Goal: Information Seeking & Learning: Learn about a topic

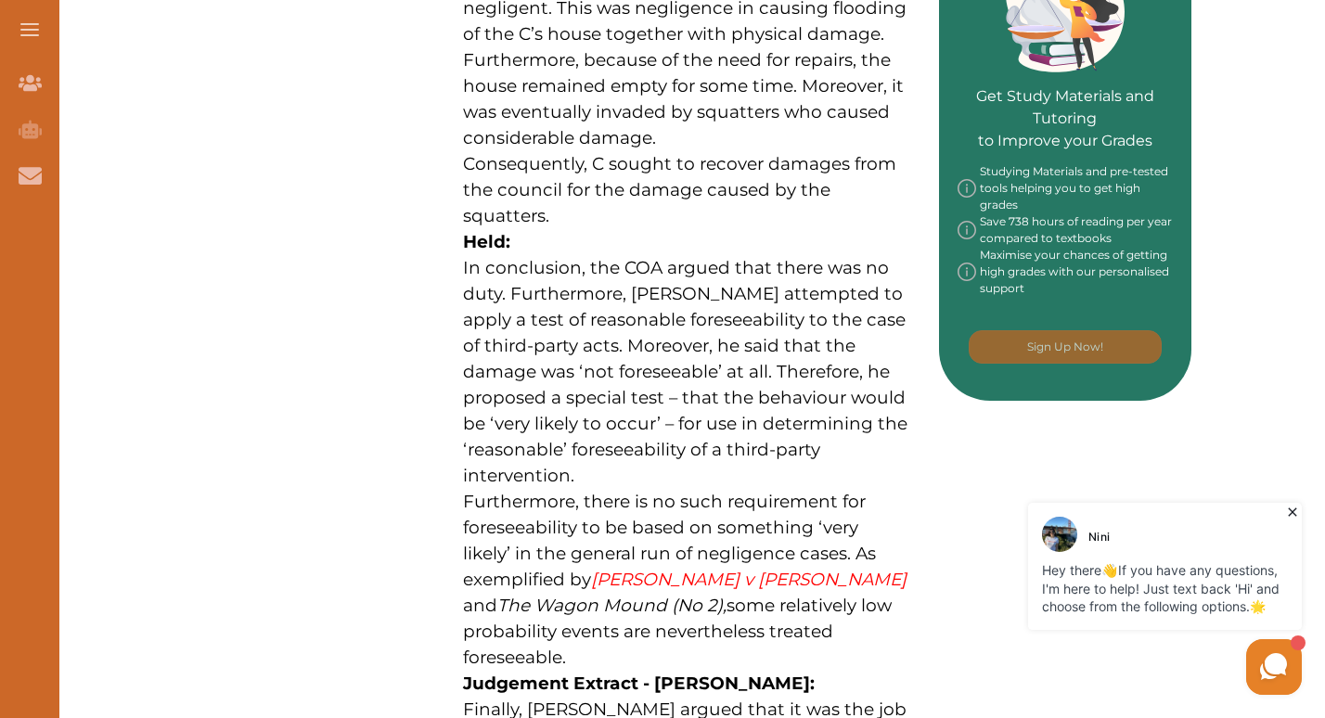
scroll to position [854, 0]
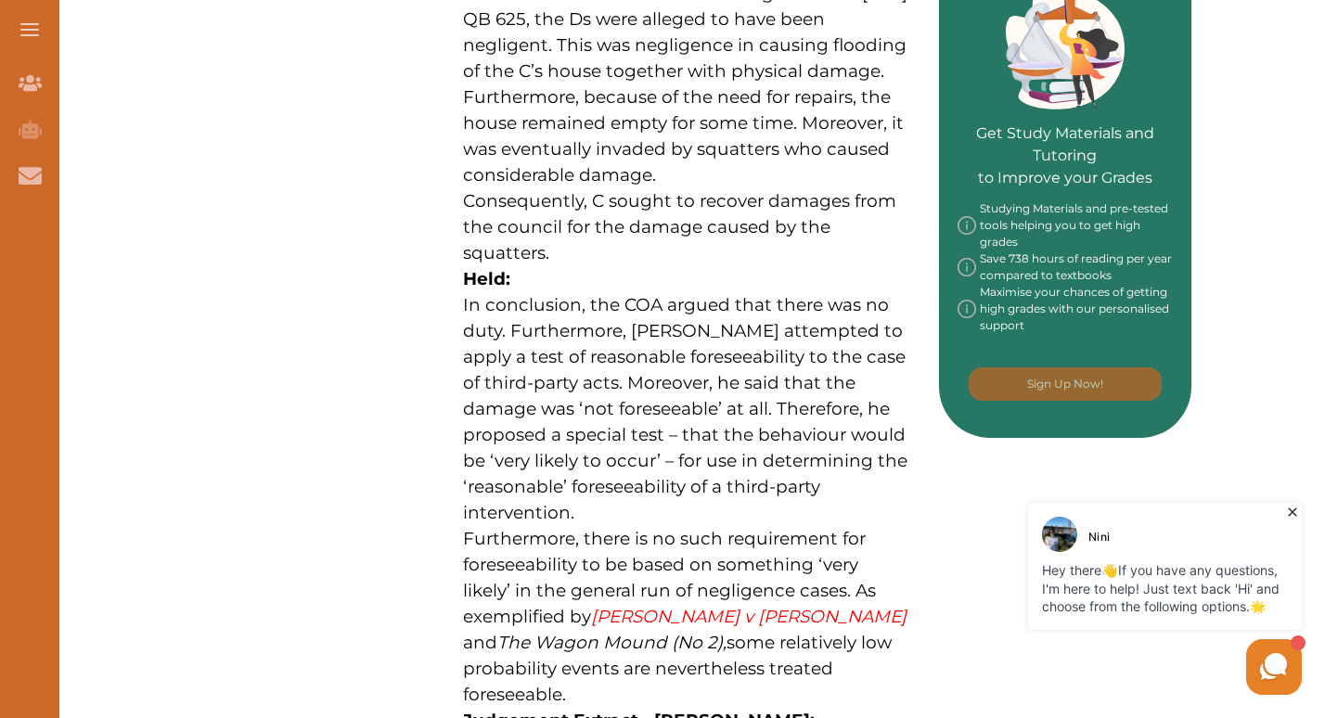
click at [659, 72] on p "In Lamb v Camden London Borough Council [1981] QB 625, the Ds were alleged to h…" at bounding box center [686, 85] width 446 height 208
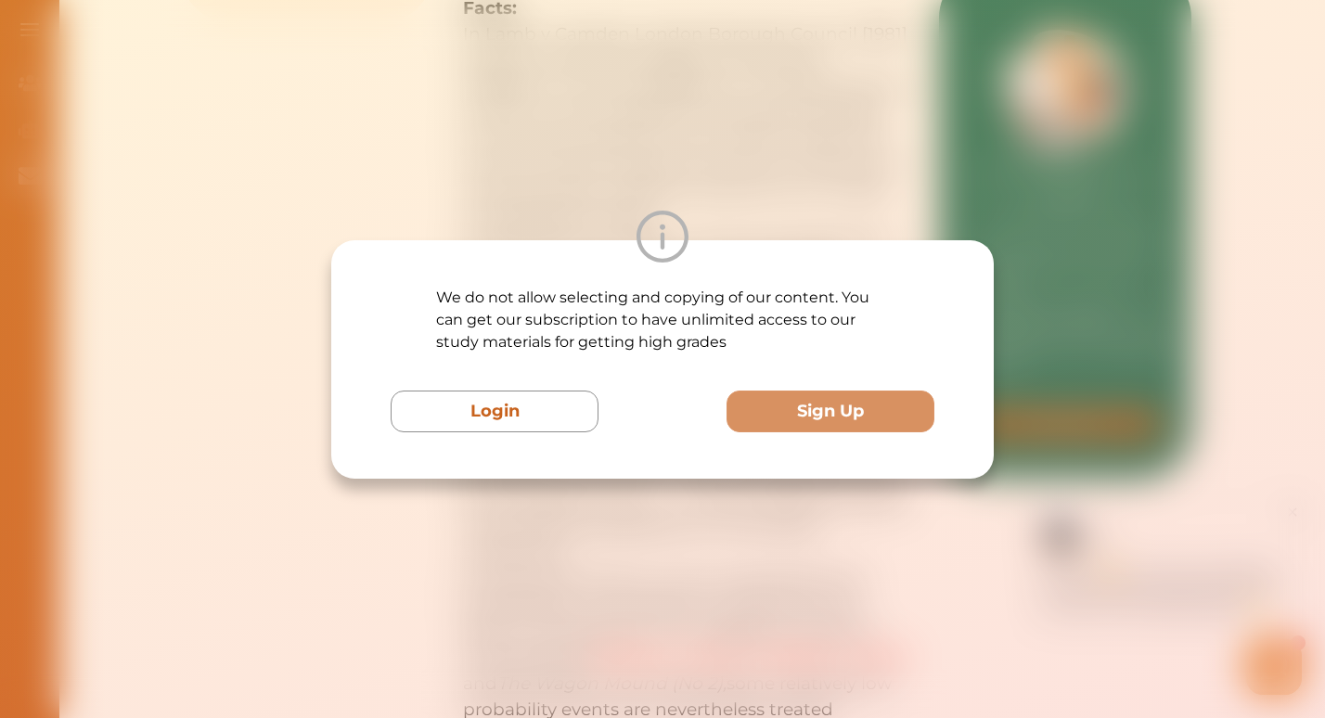
scroll to position [779, 0]
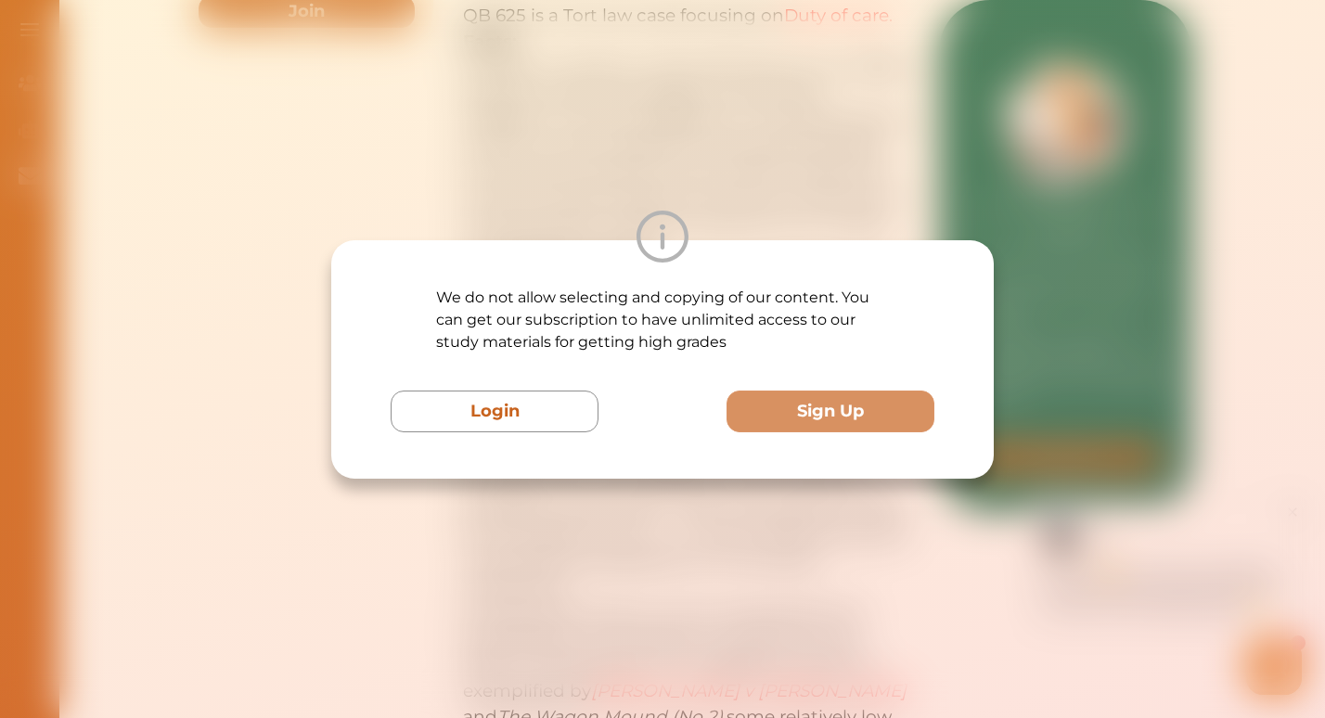
click at [805, 509] on div "We do not allow selecting and copying of our content. You can get our subscript…" at bounding box center [662, 359] width 1325 height 718
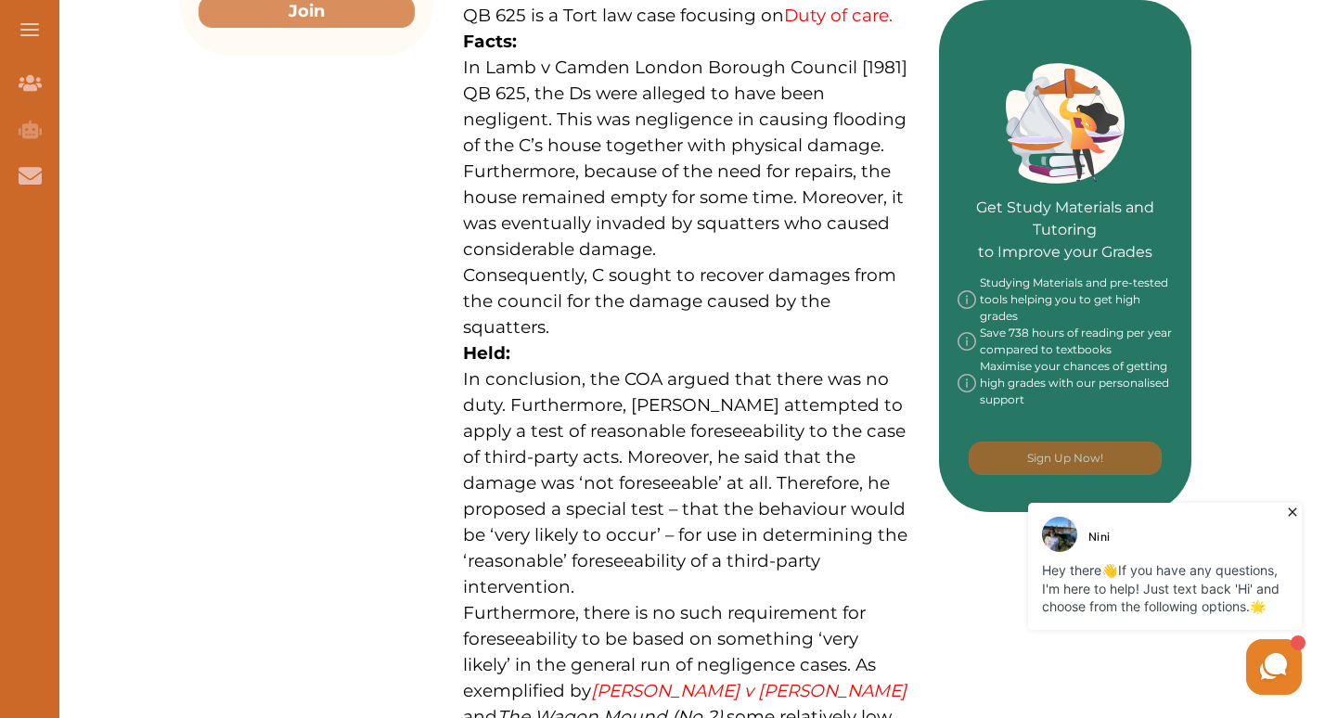
click at [805, 509] on div "We do not allow selecting and copying of our content. You can get our subscript…" at bounding box center [662, 359] width 1325 height 718
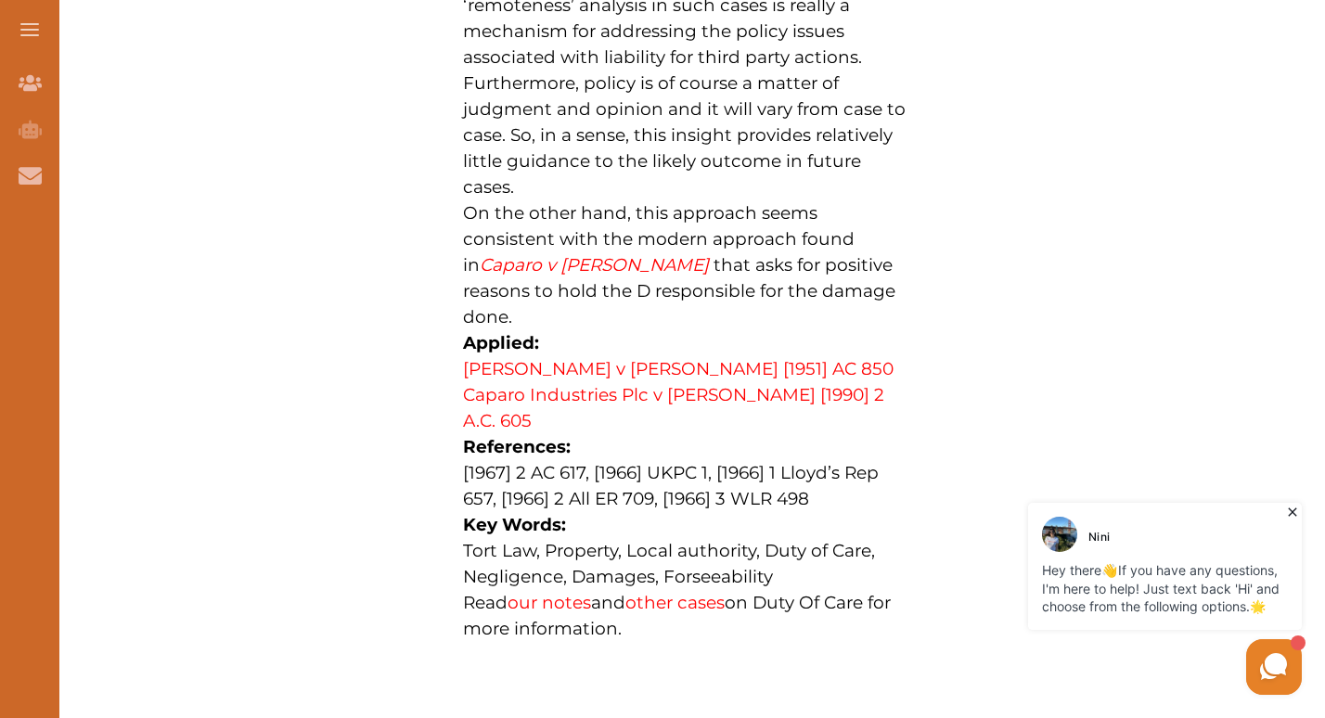
scroll to position [1781, 0]
